Goal: Information Seeking & Learning: Learn about a topic

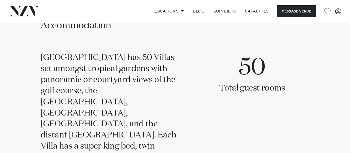
scroll to position [1070, 0]
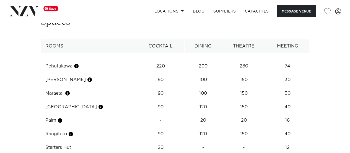
scroll to position [890, 0]
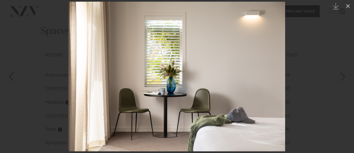
click at [39, 101] on div at bounding box center [177, 76] width 354 height 153
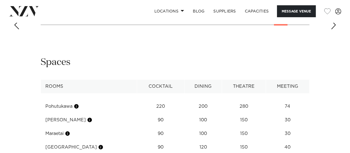
scroll to position [859, 0]
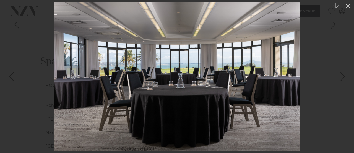
click at [35, 91] on div at bounding box center [177, 76] width 354 height 153
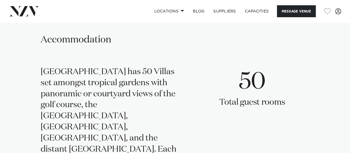
scroll to position [1083, 0]
